Goal: Task Accomplishment & Management: Use online tool/utility

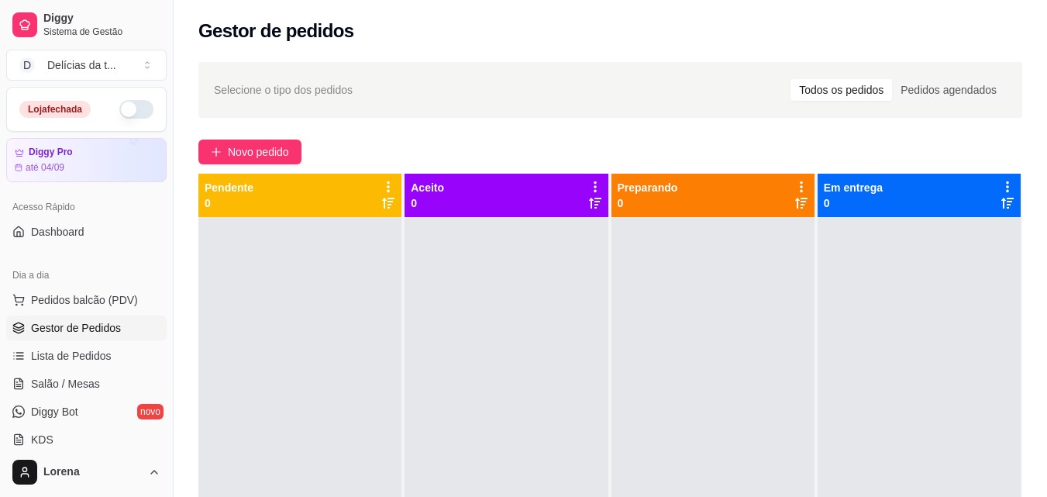
drag, startPoint x: 129, startPoint y: 113, endPoint x: 186, endPoint y: 5, distance: 121.7
click at [132, 108] on button "button" at bounding box center [136, 109] width 34 height 19
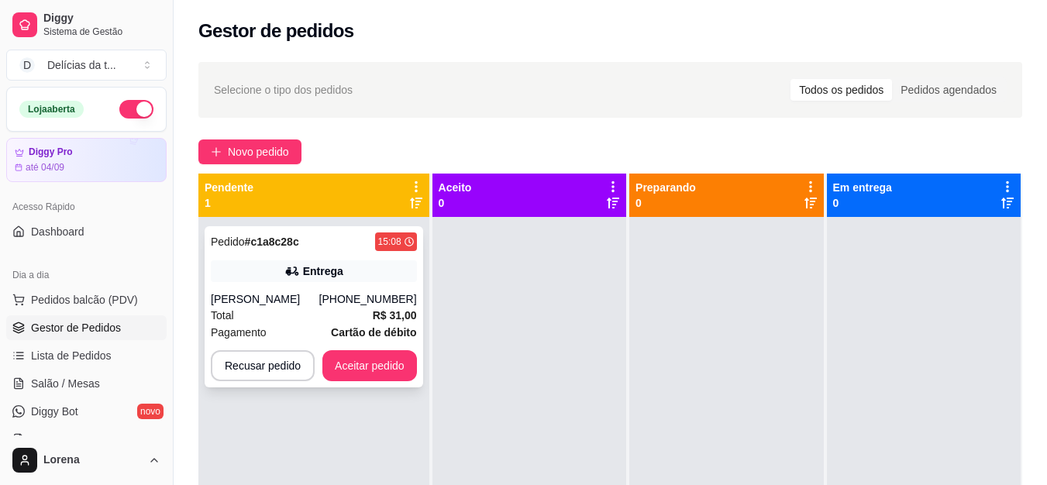
click at [351, 295] on div "[PHONE_NUMBER]" at bounding box center [368, 300] width 98 height 16
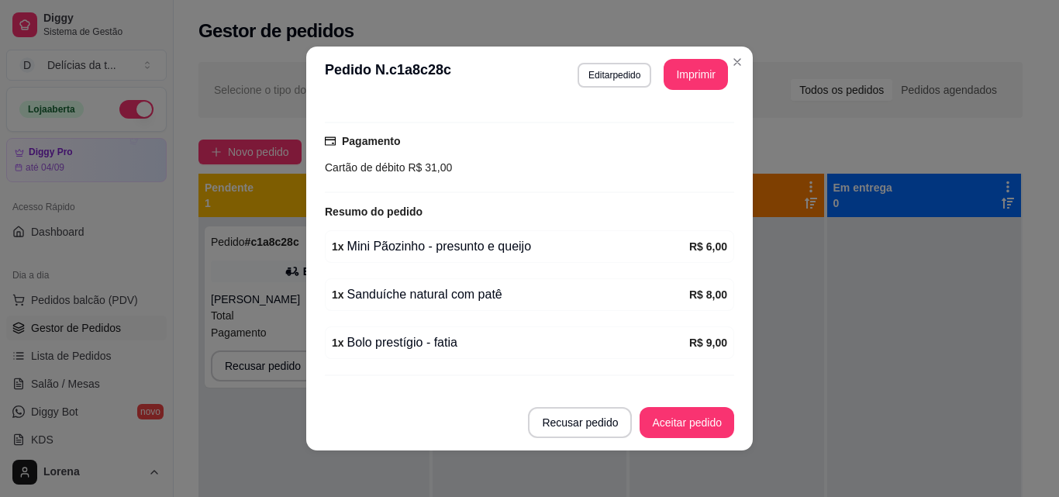
scroll to position [419, 0]
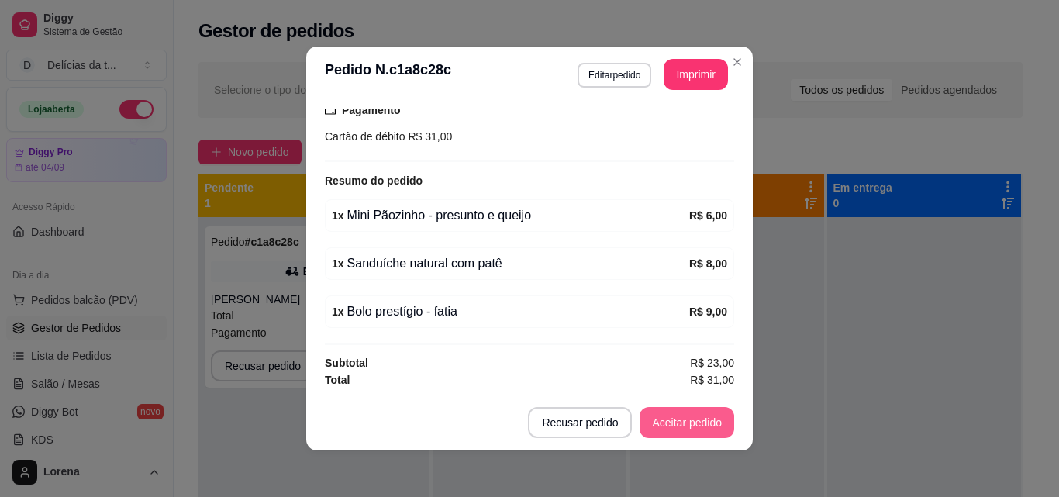
click at [660, 414] on button "Aceitar pedido" at bounding box center [687, 422] width 95 height 31
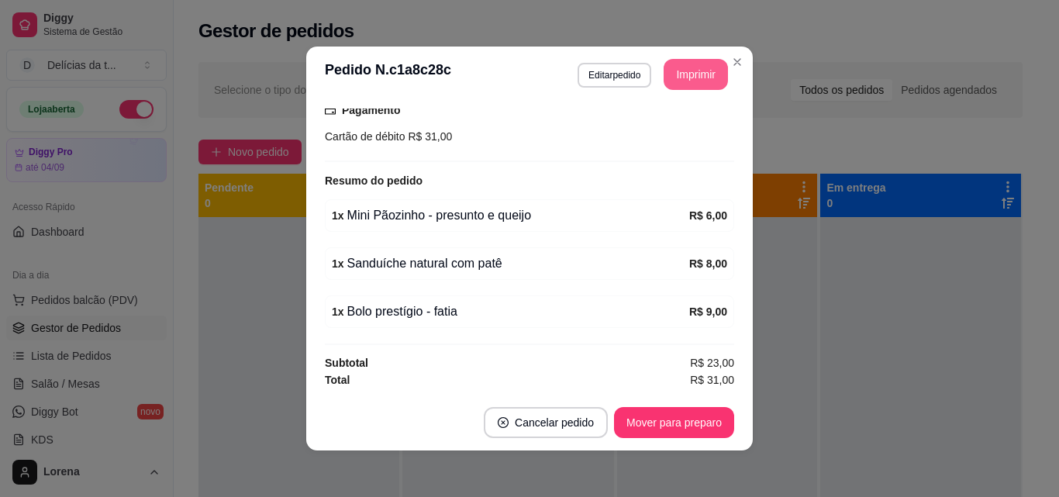
click at [699, 70] on button "Imprimir" at bounding box center [696, 74] width 64 height 31
click at [678, 426] on button "Mover para preparo" at bounding box center [674, 422] width 120 height 31
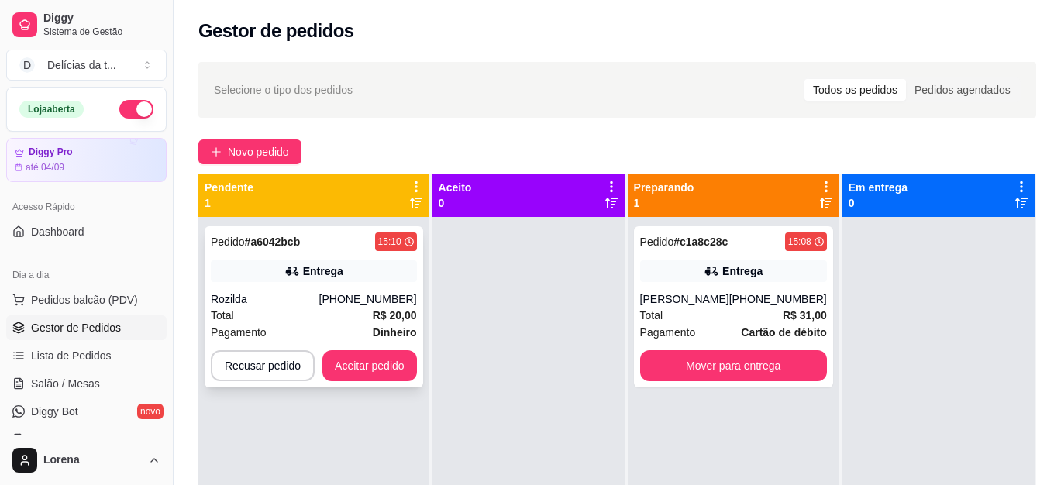
click at [377, 287] on div "Pedido # a6042bcb 15:10 Entrega Rozilda [PHONE_NUMBER] Total R$ 20,00 Pagamento…" at bounding box center [314, 306] width 219 height 161
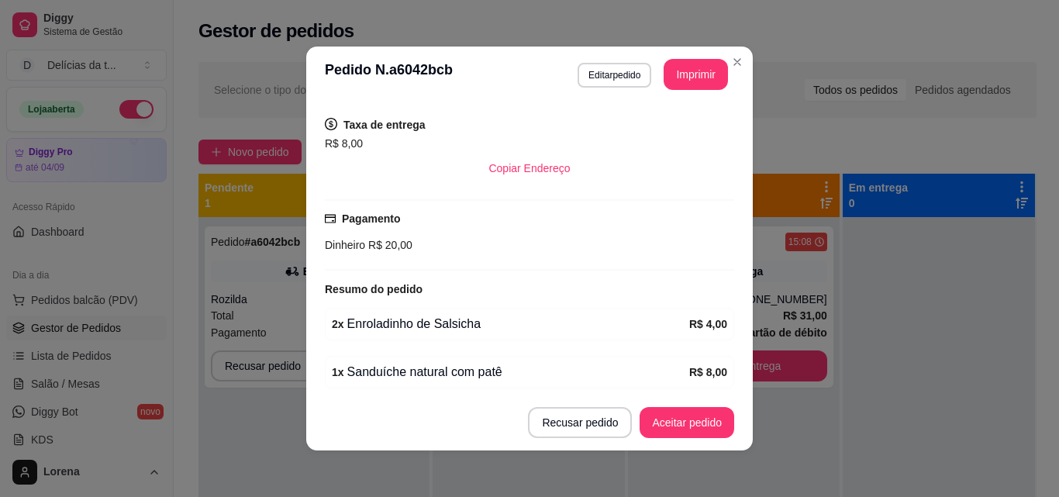
scroll to position [371, 0]
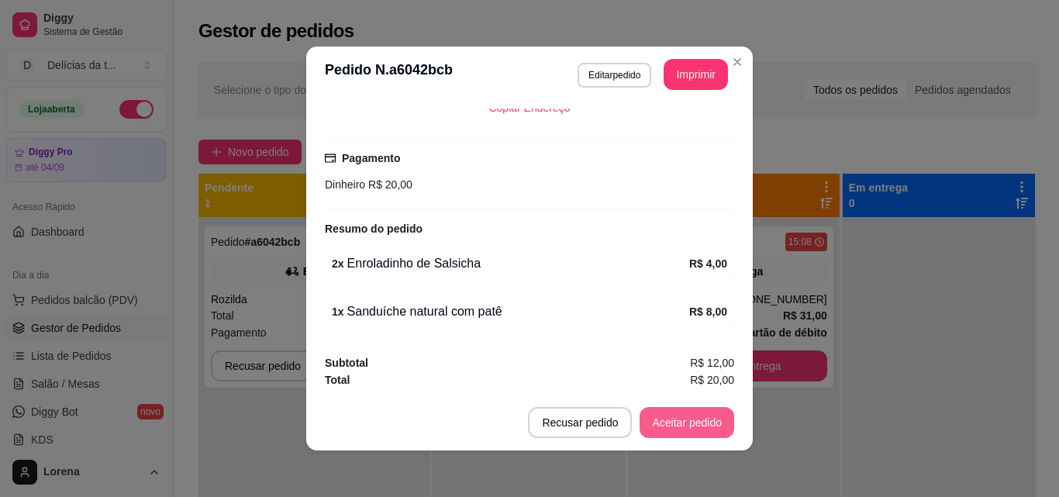
click at [674, 428] on button "Aceitar pedido" at bounding box center [687, 422] width 95 height 31
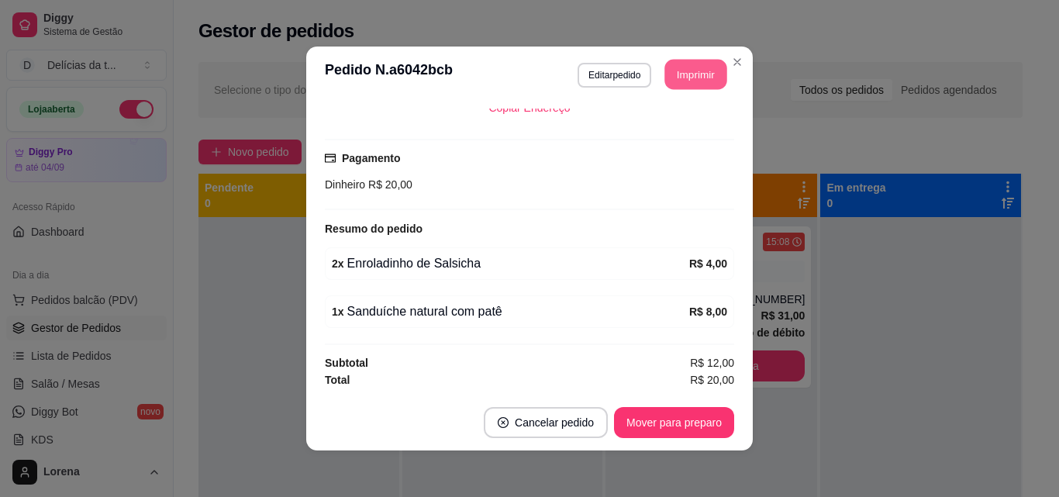
click at [678, 74] on button "Imprimir" at bounding box center [696, 75] width 62 height 30
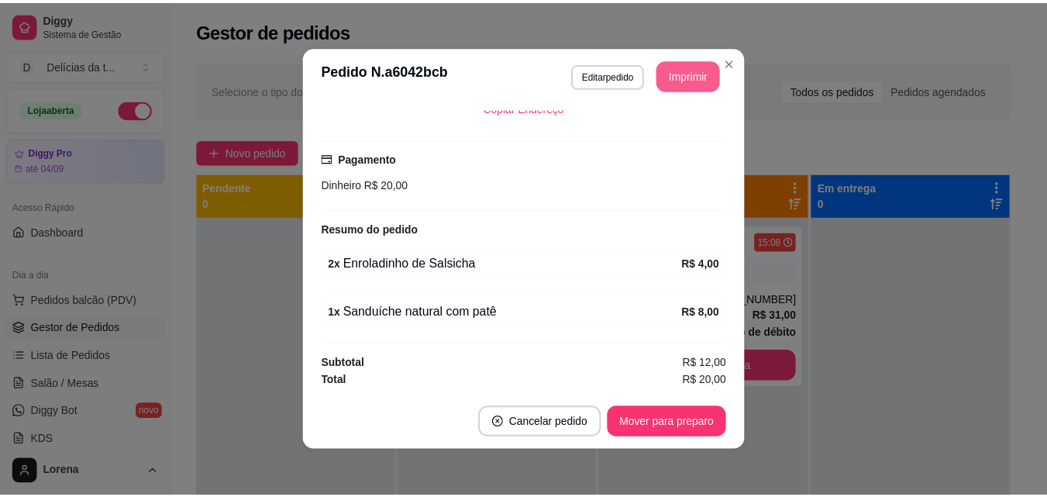
scroll to position [0, 0]
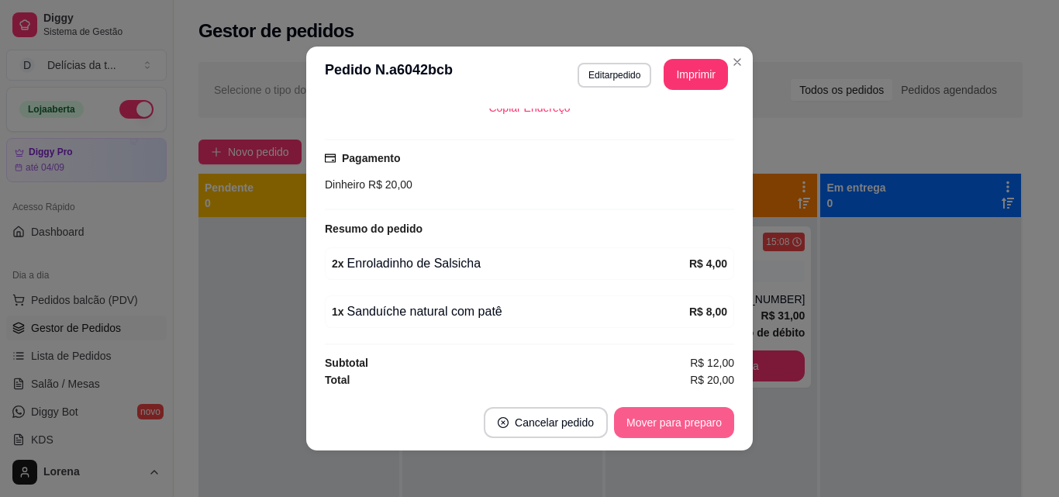
click at [664, 433] on button "Mover para preparo" at bounding box center [674, 422] width 120 height 31
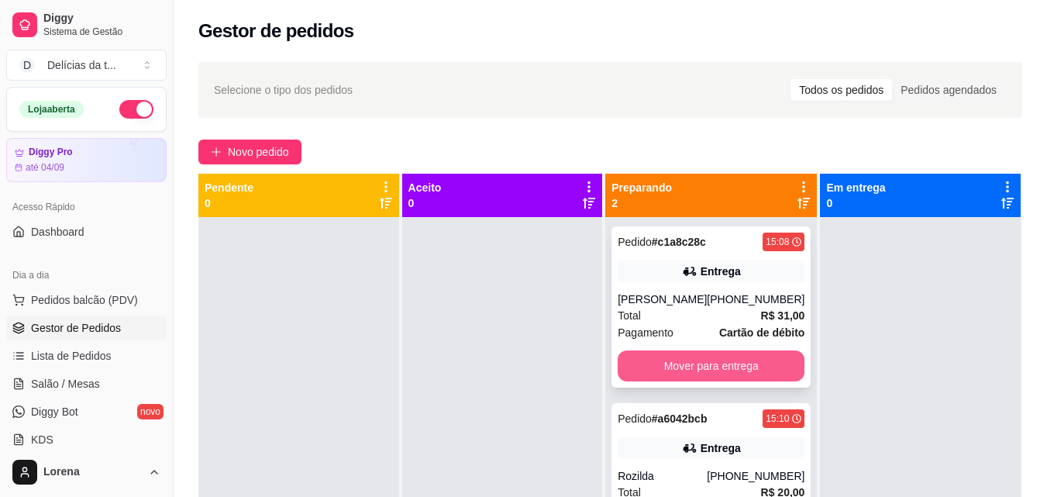
click at [678, 366] on button "Mover para entrega" at bounding box center [711, 365] width 187 height 31
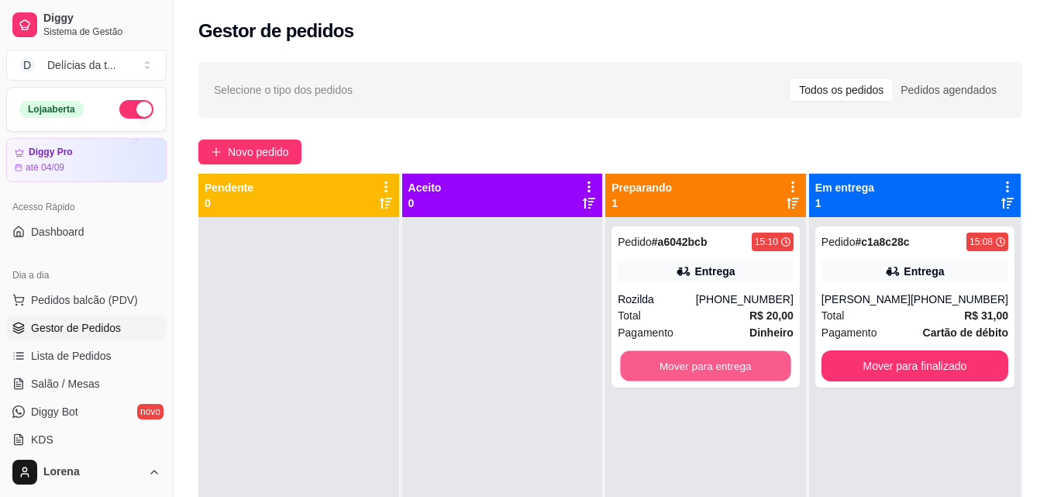
click at [678, 366] on button "Mover para entrega" at bounding box center [706, 366] width 171 height 30
